Goal: Task Accomplishment & Management: Complete application form

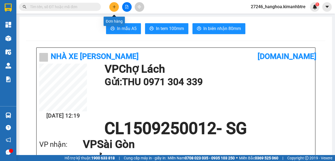
click at [118, 7] on button at bounding box center [114, 7] width 10 height 10
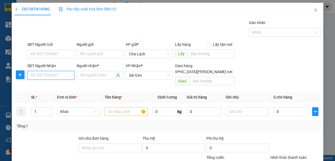
click at [58, 71] on input "SĐT Người Nhận" at bounding box center [50, 75] width 47 height 9
type input "0907951357"
click at [90, 76] on input "Người nhận *" at bounding box center [97, 75] width 35 height 6
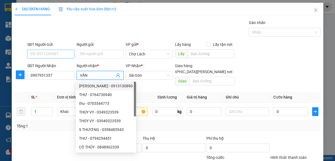
type input "VĂN"
click at [41, 51] on input "SĐT Người Gửi" at bounding box center [50, 54] width 47 height 9
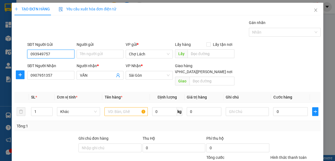
type input "0939497579"
click at [51, 63] on div "0939497579 - [PERSON_NAME]" at bounding box center [57, 65] width 54 height 6
type input "THÚY"
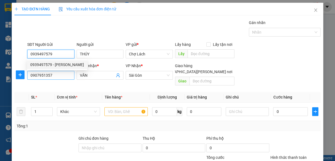
type input "0939497579"
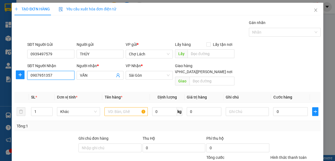
click at [53, 75] on input "0907951357" at bounding box center [50, 75] width 47 height 9
click at [121, 107] on input "text" at bounding box center [125, 111] width 43 height 9
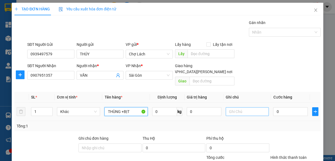
type input "THÙNG +BỊT"
click at [235, 107] on input "text" at bounding box center [246, 111] width 43 height 9
type input "6 RI"
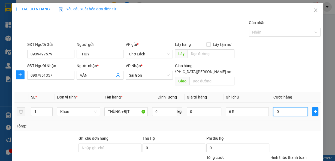
click at [285, 107] on input "0" at bounding box center [290, 111] width 35 height 9
type input "6"
type input "60"
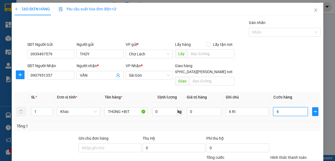
type input "60"
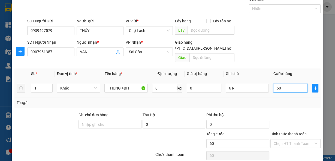
scroll to position [40, 0]
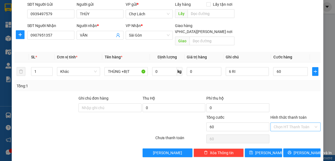
type input "60.000"
click at [287, 122] on input "Hình thức thanh toán" at bounding box center [293, 126] width 40 height 8
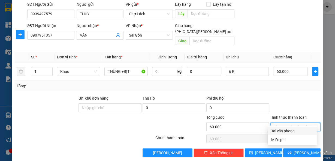
click at [281, 130] on div "Tại văn phòng" at bounding box center [292, 131] width 43 height 6
type input "0"
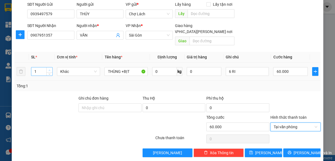
type input "2"
click at [48, 69] on icon "up" at bounding box center [49, 70] width 2 height 2
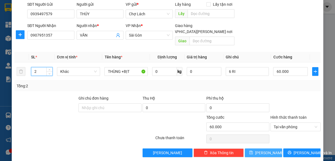
click at [260, 149] on span "[PERSON_NAME]" at bounding box center [269, 152] width 29 height 6
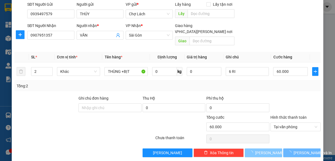
type input "1"
type input "0"
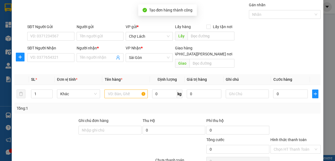
scroll to position [0, 0]
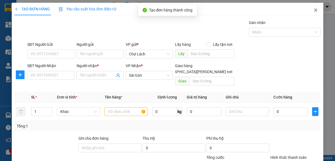
click at [313, 12] on icon "close" at bounding box center [315, 10] width 4 height 4
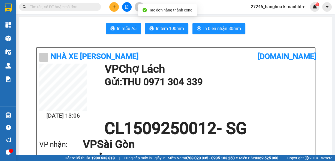
click at [51, 8] on input "text" at bounding box center [62, 7] width 64 height 6
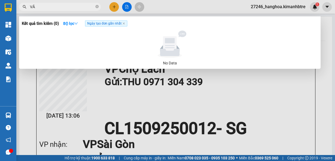
type input "VĂN"
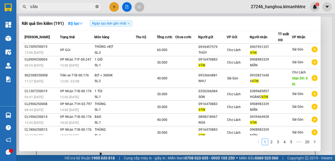
click at [97, 6] on icon "close-circle" at bounding box center [96, 6] width 3 height 3
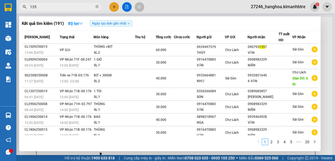
type input "1357"
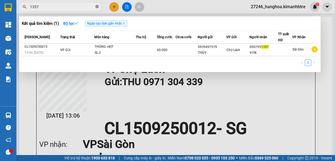
click at [98, 7] on icon "close-circle" at bounding box center [96, 6] width 3 height 3
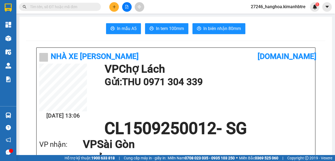
drag, startPoint x: 81, startPoint y: 6, endPoint x: 79, endPoint y: 4, distance: 3.3
click at [79, 4] on input "text" at bounding box center [62, 7] width 64 height 6
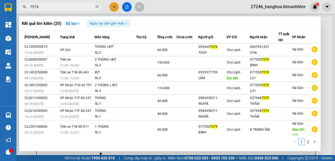
type input "7579"
